Goal: Task Accomplishment & Management: Use online tool/utility

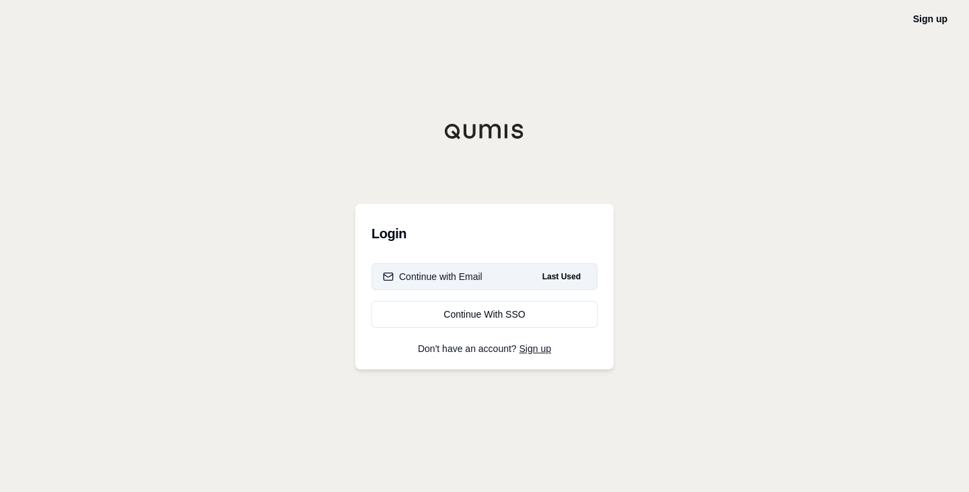
click at [430, 283] on div "Continue with Email" at bounding box center [433, 276] width 100 height 13
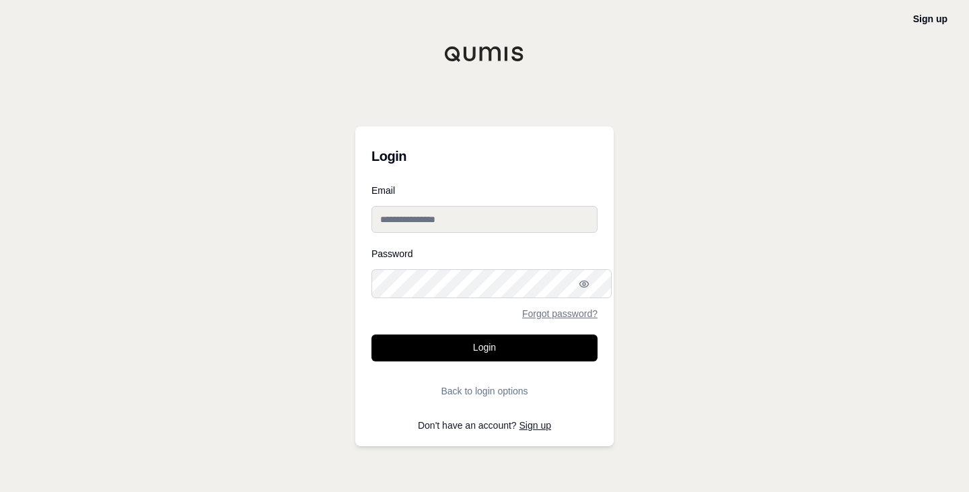
type input "**********"
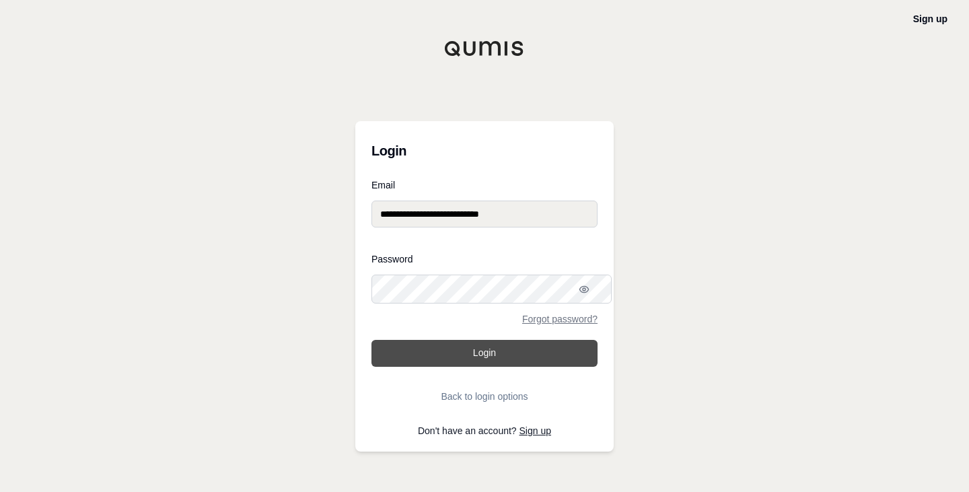
click at [432, 359] on button "Login" at bounding box center [485, 353] width 226 height 27
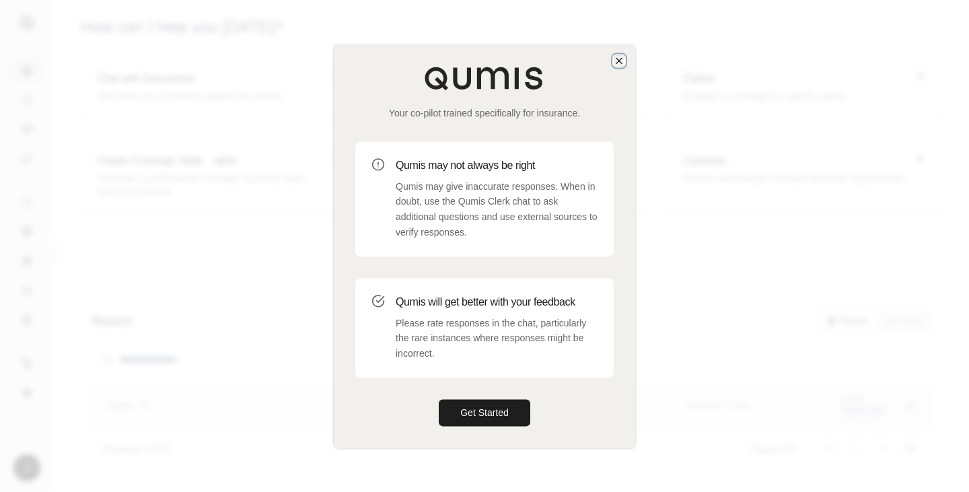
click at [620, 55] on icon "button" at bounding box center [619, 60] width 11 height 11
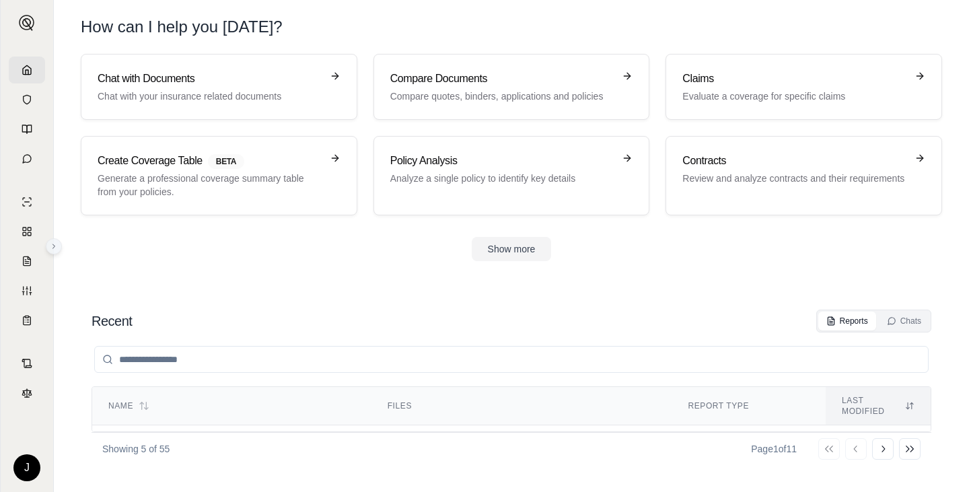
click at [55, 248] on icon at bounding box center [54, 246] width 8 height 8
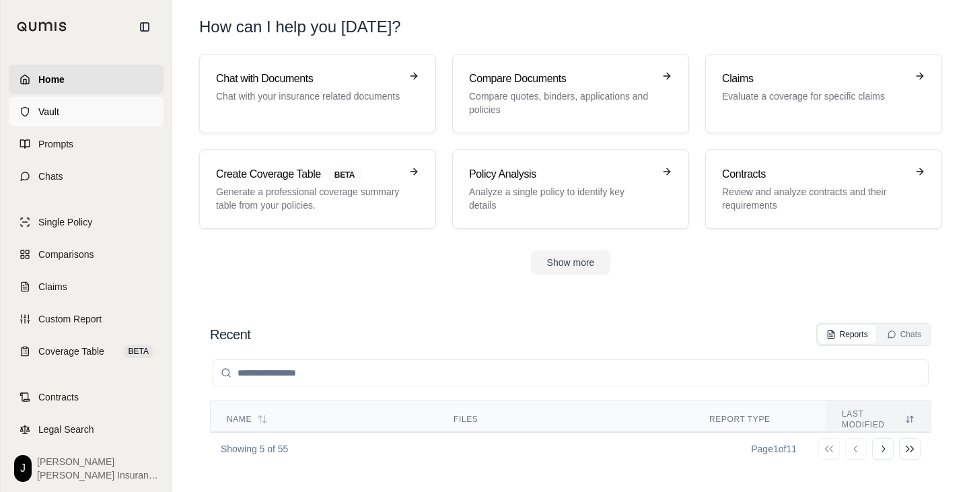
click at [81, 124] on link "Vault" at bounding box center [86, 112] width 155 height 30
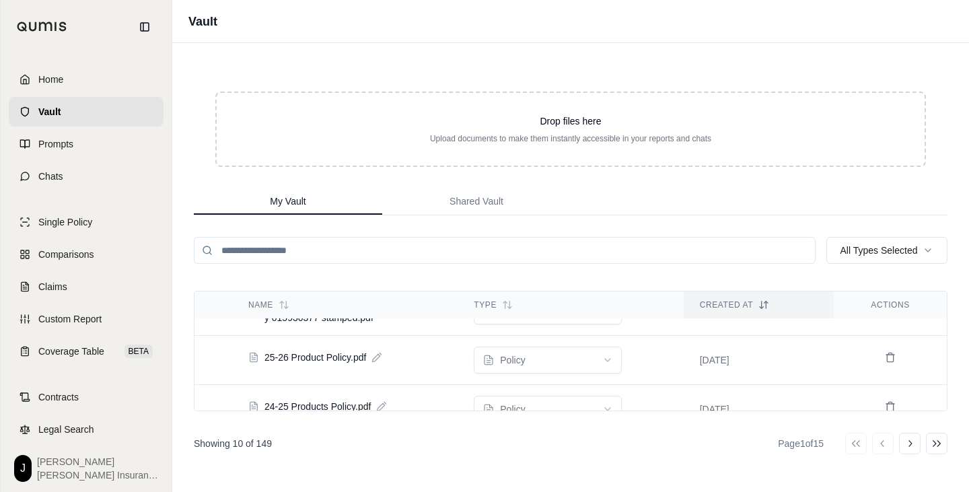
scroll to position [234, 0]
click at [381, 264] on input "search" at bounding box center [505, 250] width 622 height 27
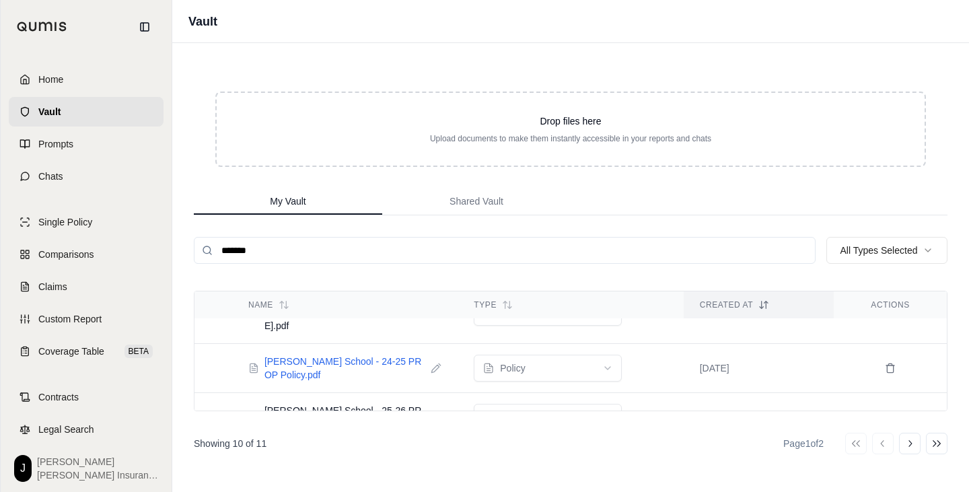
type input "*******"
click at [389, 382] on span "[PERSON_NAME] School - 24-25 PROP Policy.pdf" at bounding box center [345, 368] width 161 height 27
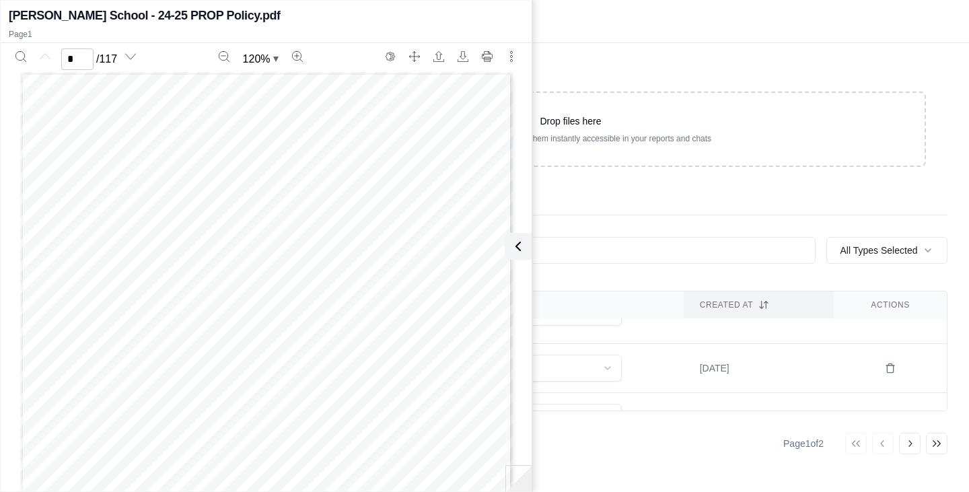
click at [658, 382] on td "policy" at bounding box center [570, 368] width 225 height 49
click at [601, 73] on div "Drop files here Upload documents to make them instantly accessible in your repo…" at bounding box center [570, 267] width 797 height 449
click at [525, 245] on button at bounding box center [515, 246] width 27 height 27
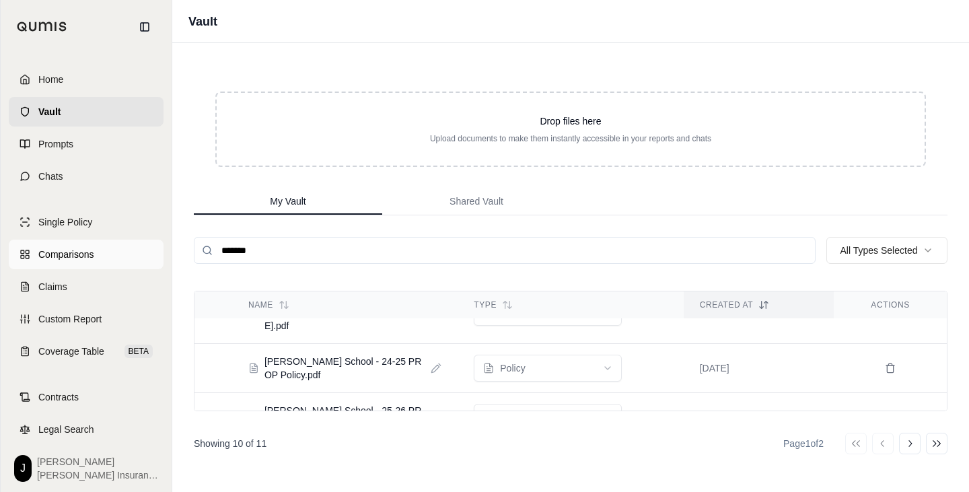
click at [101, 269] on link "Comparisons" at bounding box center [86, 255] width 155 height 30
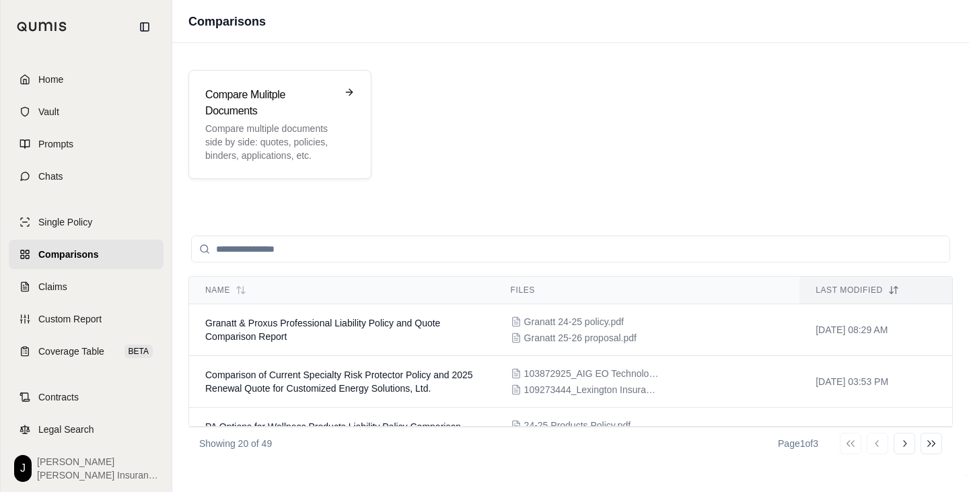
click at [299, 262] on input "search" at bounding box center [570, 249] width 759 height 27
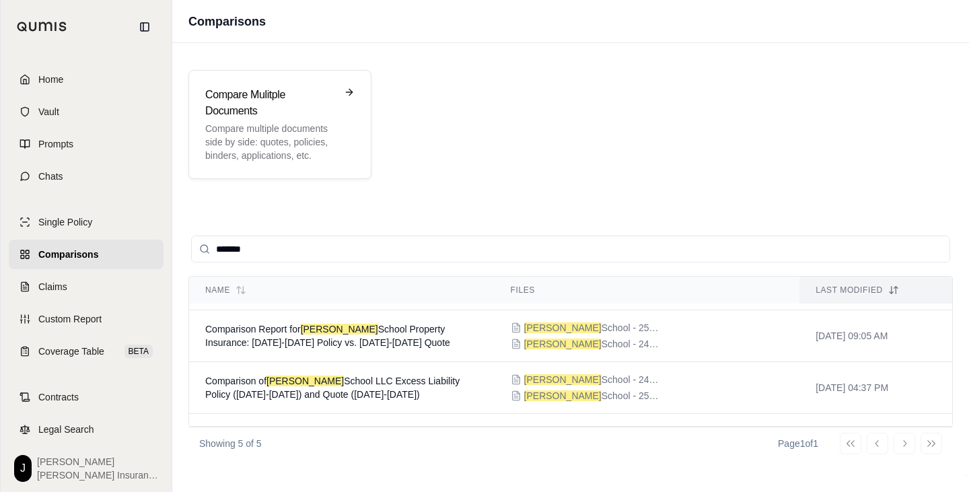
scroll to position [102, 0]
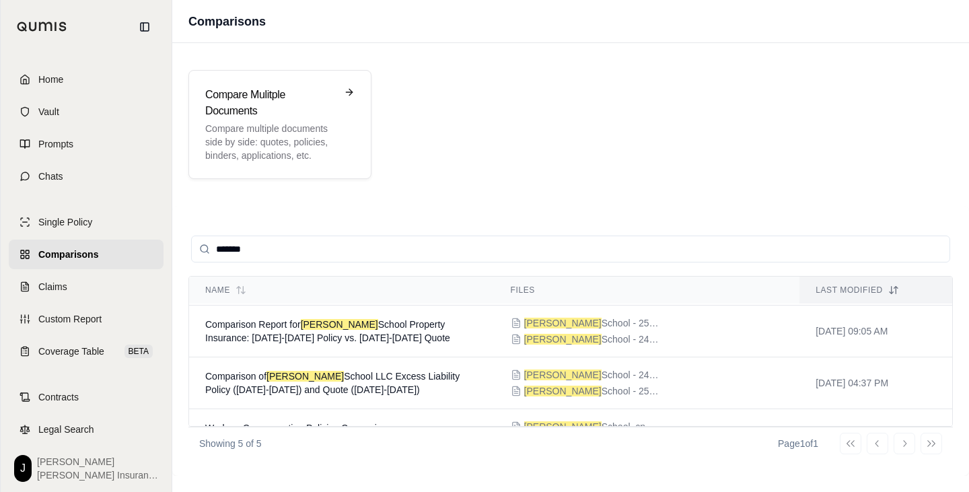
type input "*******"
click at [405, 357] on td "Comparison Report for [PERSON_NAME] School Property Insurance: [DATE]-[DATE] Po…" at bounding box center [342, 332] width 306 height 52
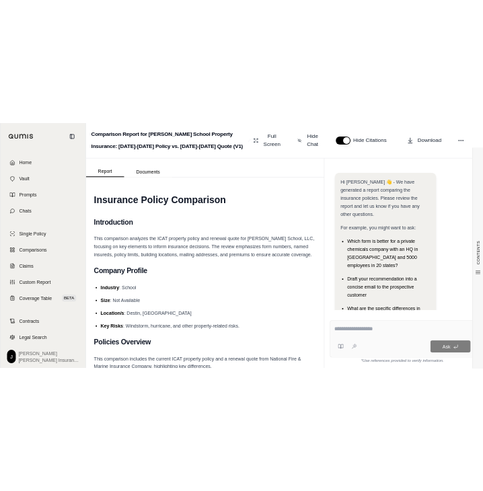
scroll to position [308, 0]
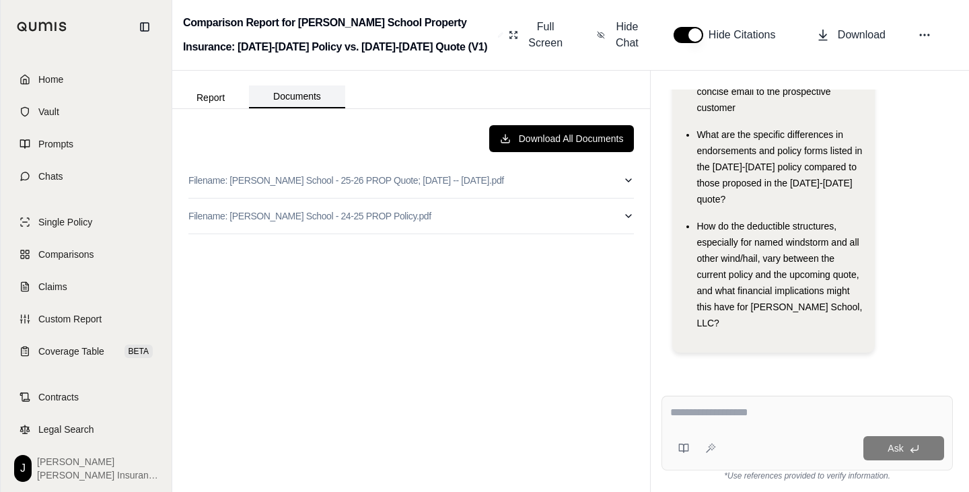
click at [313, 108] on button "Documents" at bounding box center [297, 96] width 96 height 23
click at [925, 42] on icon at bounding box center [924, 34] width 13 height 13
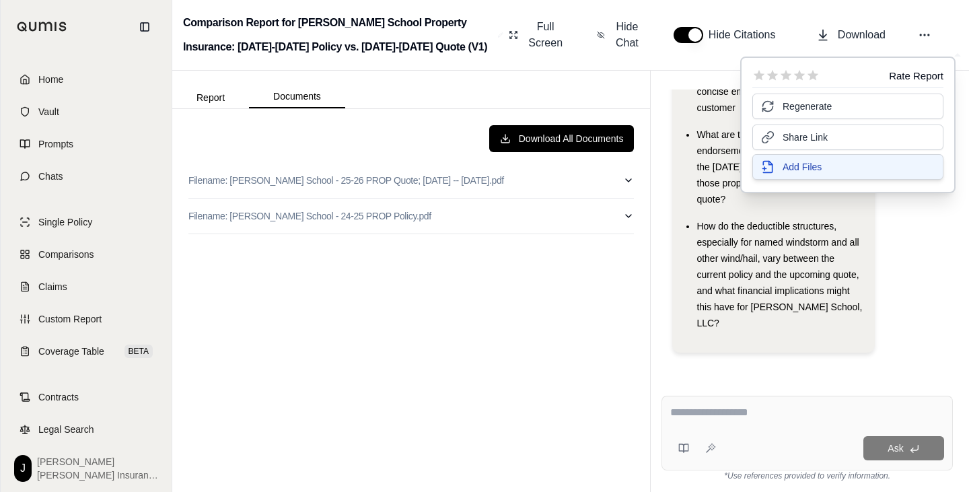
click at [815, 174] on span "Add Files" at bounding box center [802, 166] width 39 height 13
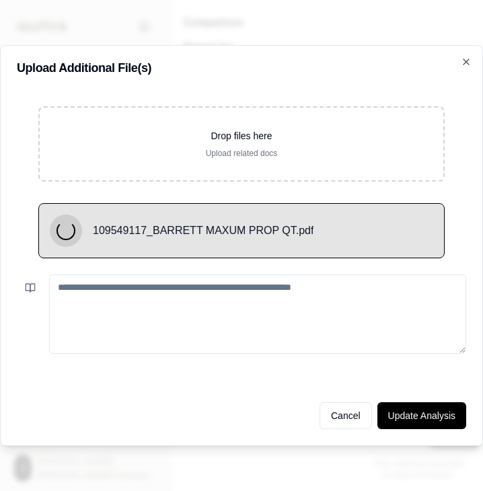
click at [328, 304] on textarea at bounding box center [257, 314] width 417 height 79
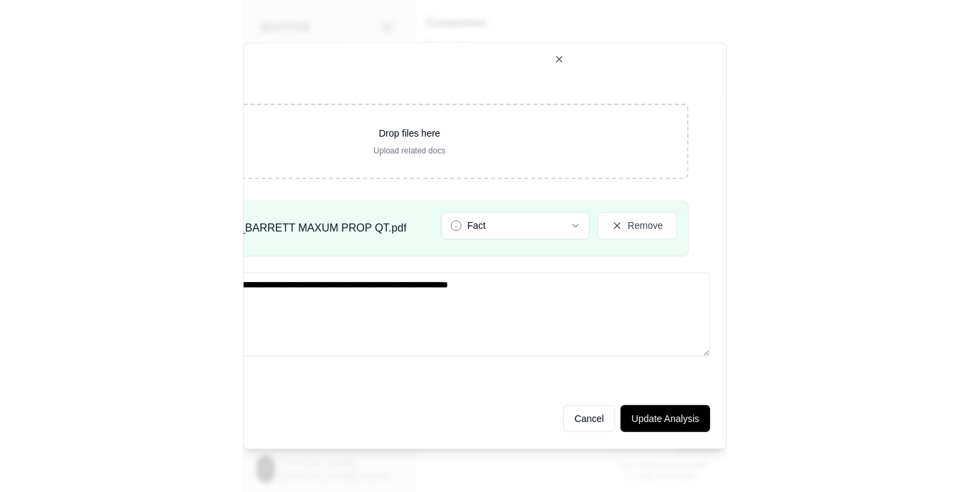
scroll to position [0, 155]
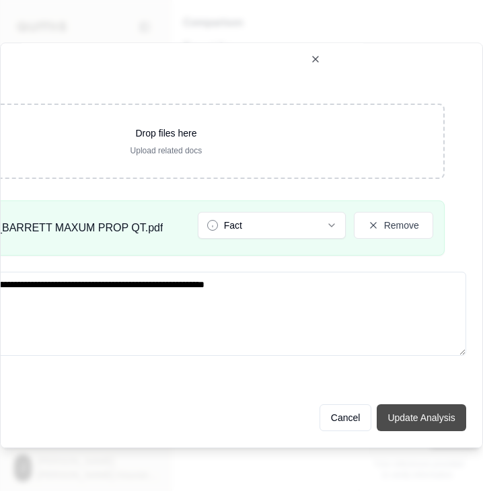
type textarea "**********"
click at [421, 419] on button "Update Analysis" at bounding box center [421, 418] width 89 height 27
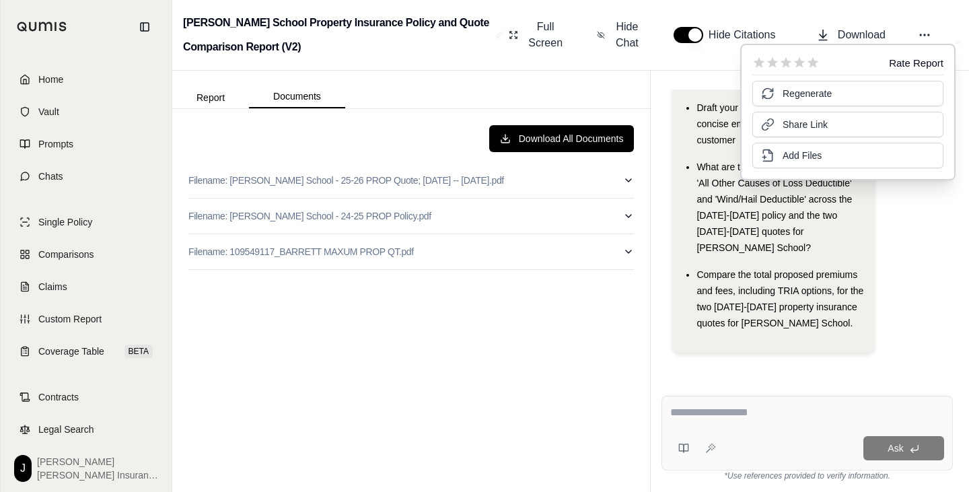
click at [438, 390] on div "Download All Documents Filename: [PERSON_NAME] School - 25-26 PROP Quote; [DATE…" at bounding box center [411, 300] width 467 height 372
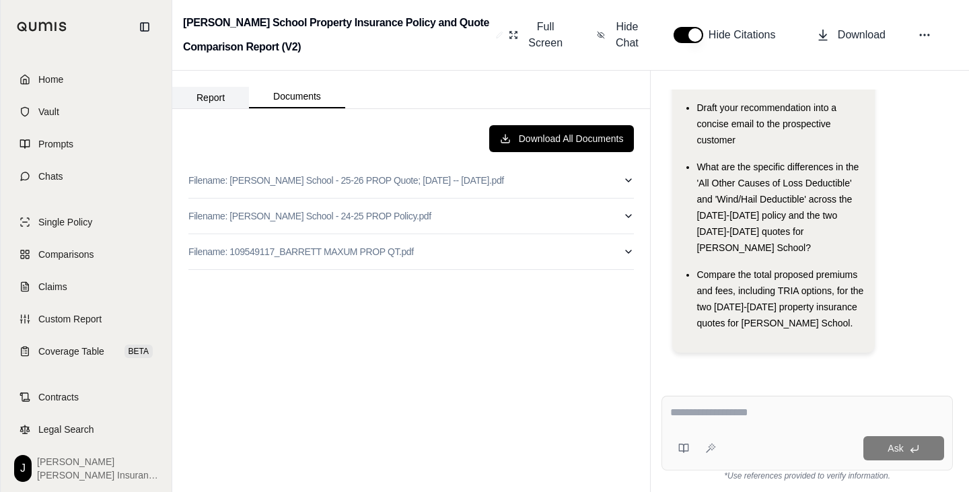
click at [226, 94] on button "Report" at bounding box center [210, 98] width 77 height 22
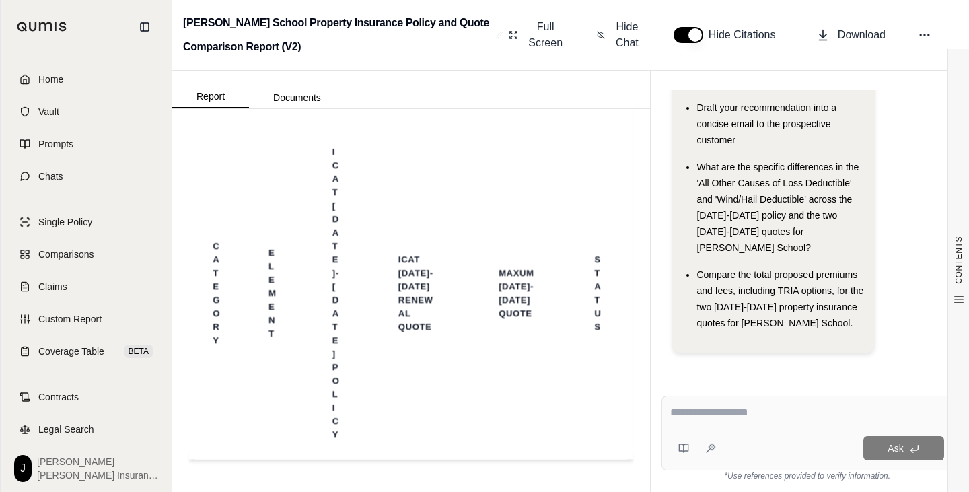
scroll to position [3543, 0]
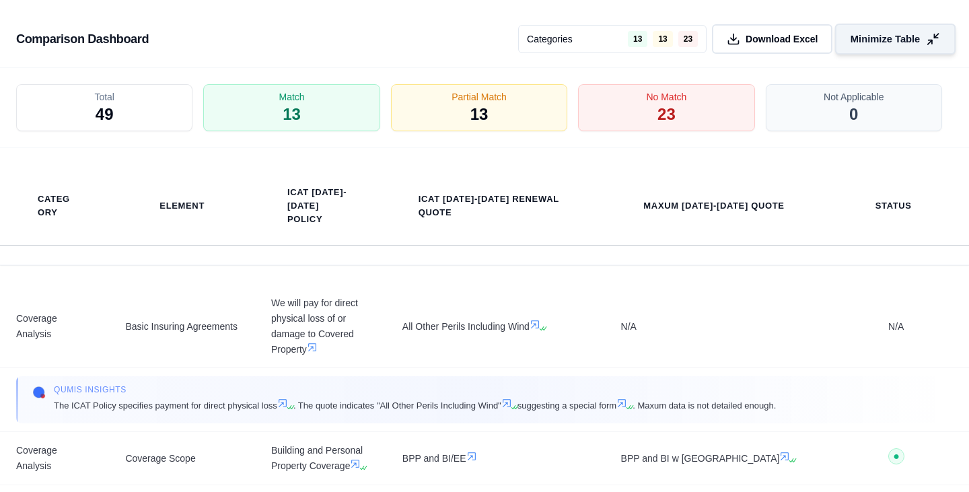
scroll to position [3293, 0]
click at [624, 112] on div "No Match 23" at bounding box center [667, 108] width 186 height 50
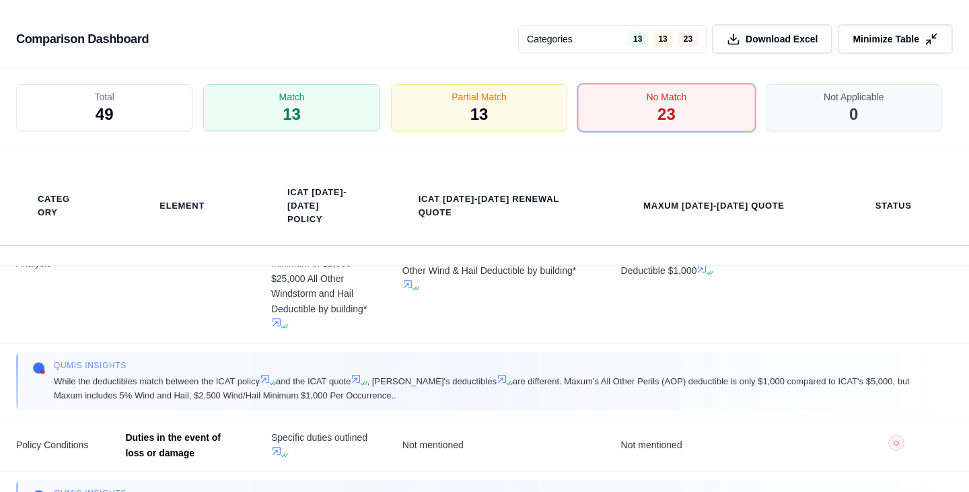
scroll to position [486, 0]
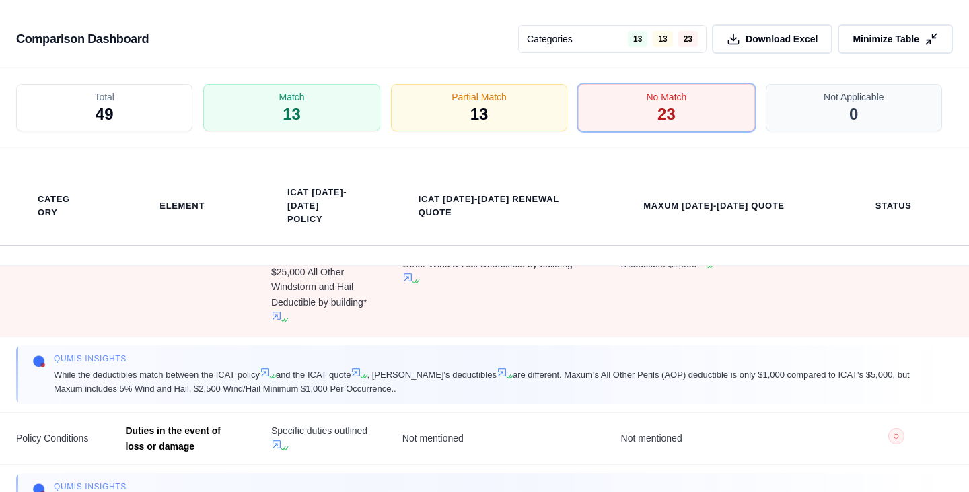
click at [128, 332] on td "Deductibles" at bounding box center [182, 250] width 146 height 176
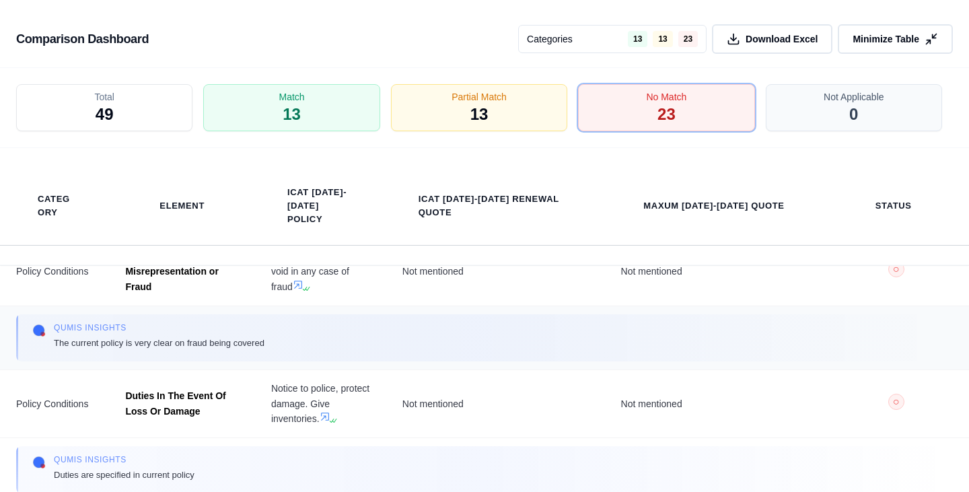
scroll to position [1566, 0]
